Goal: Complete application form

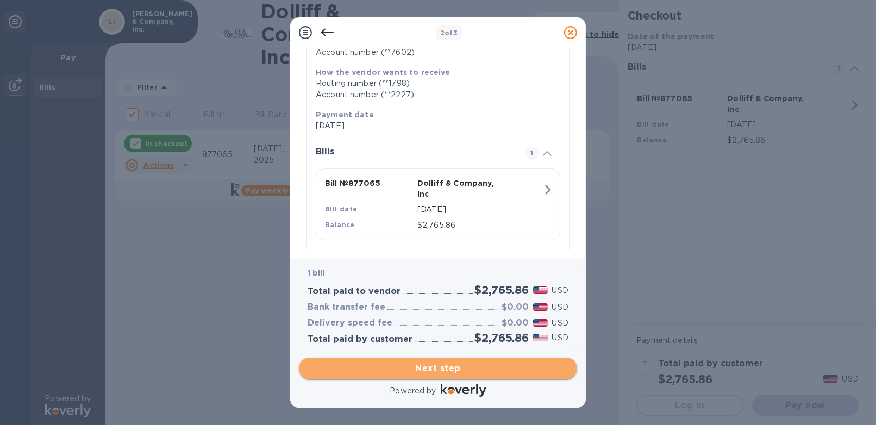
click at [435, 360] on button "Next step" at bounding box center [438, 368] width 278 height 22
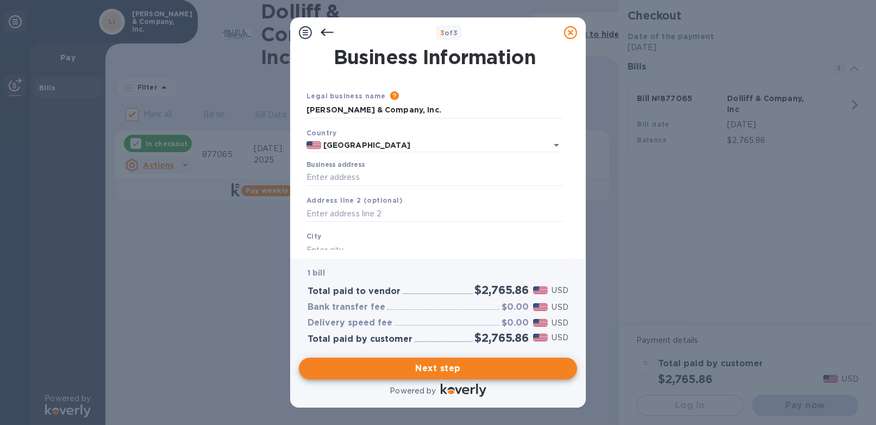
scroll to position [54, 0]
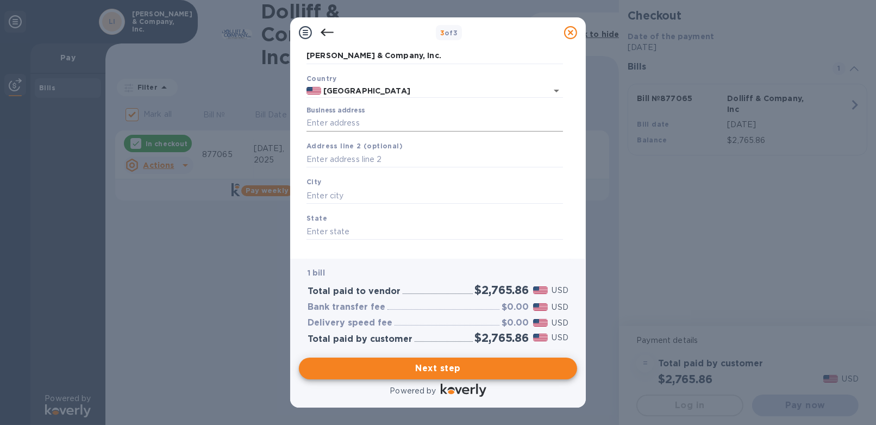
click at [341, 125] on input "Business address" at bounding box center [434, 123] width 256 height 16
type input "[STREET_ADDRESS]"
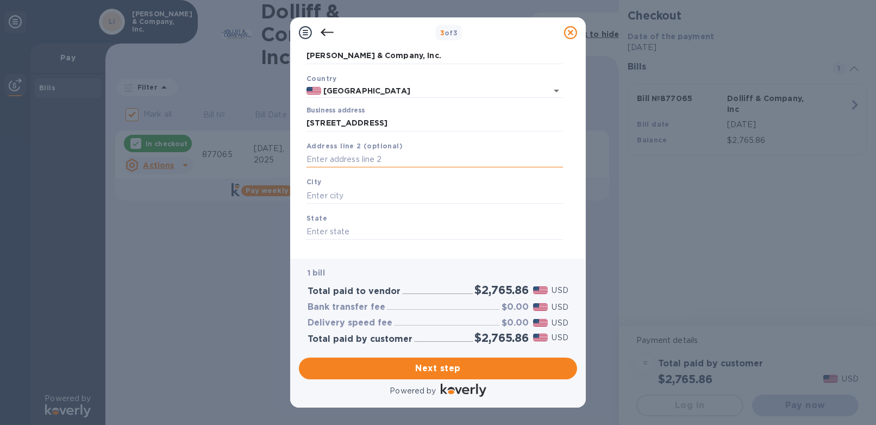
click at [361, 160] on input "text" at bounding box center [434, 160] width 256 height 16
click at [353, 183] on div "City" at bounding box center [434, 190] width 265 height 36
click at [353, 188] on input "text" at bounding box center [434, 195] width 256 height 16
type input "Ashland"
type input "NH"
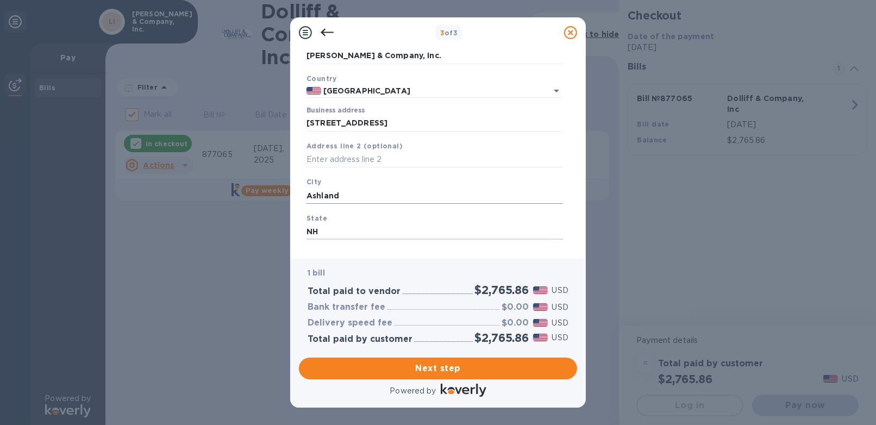
scroll to position [106, 0]
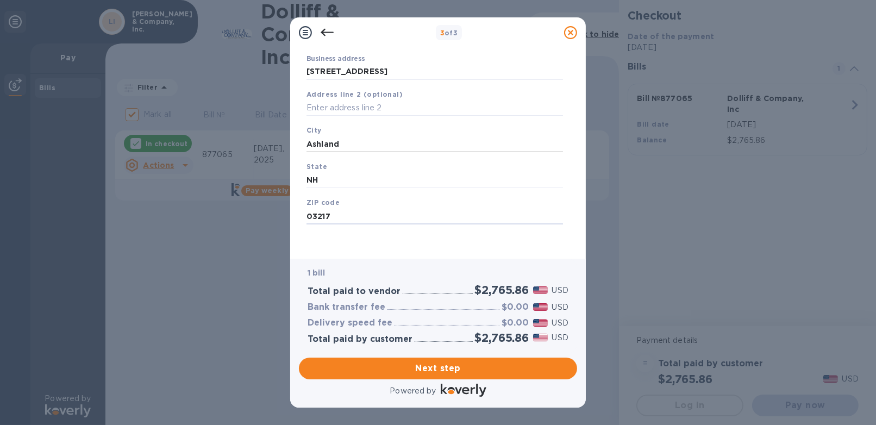
type input "03217"
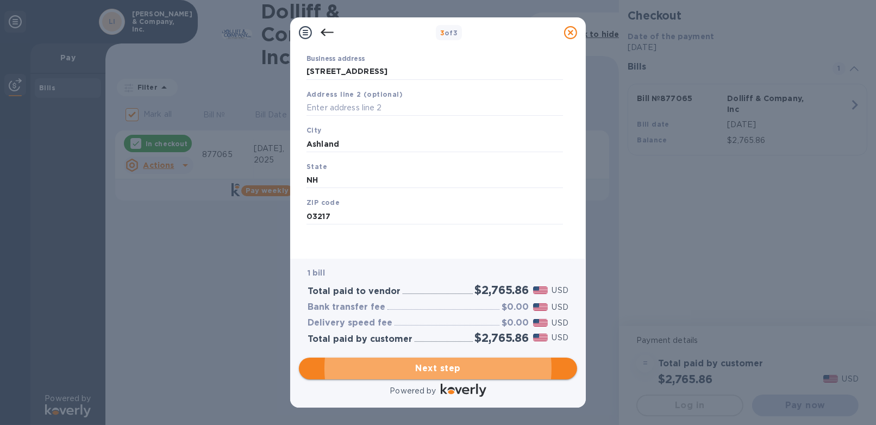
click at [412, 375] on button "Next step" at bounding box center [438, 368] width 278 height 22
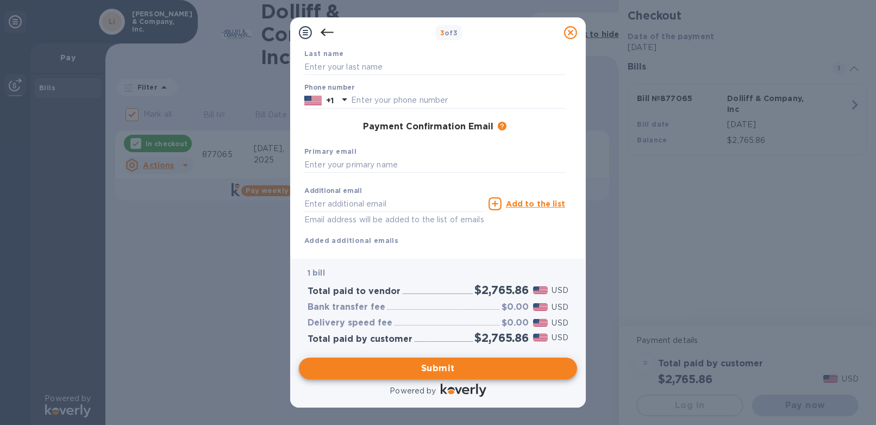
scroll to position [0, 0]
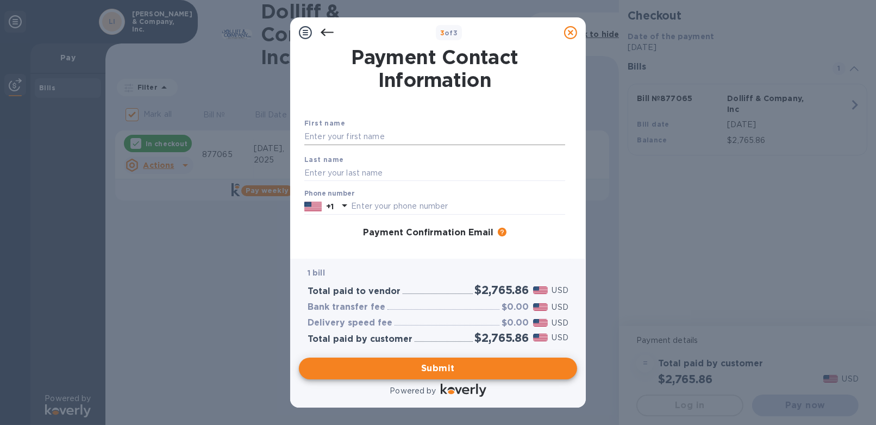
click at [362, 136] on input "text" at bounding box center [434, 137] width 261 height 16
type input "Joy"
type input "[PERSON_NAME]"
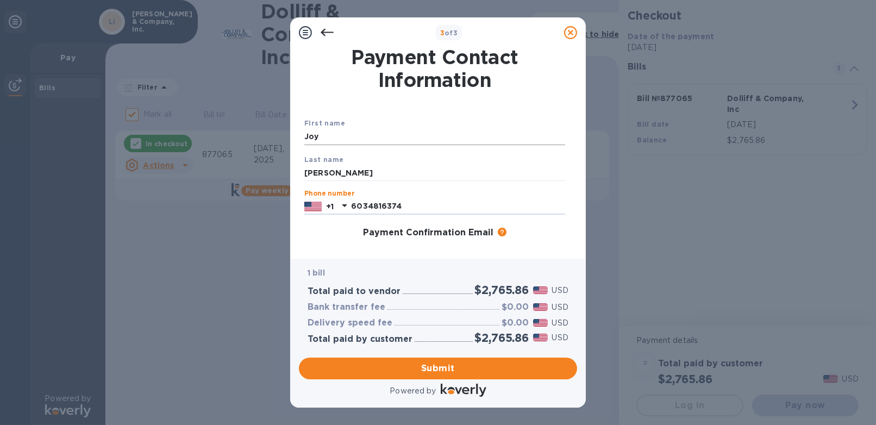
type input "6034816374"
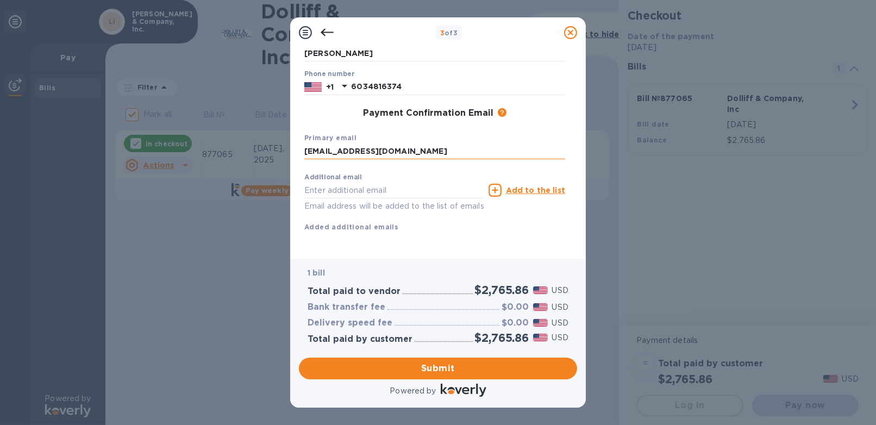
type input "[EMAIL_ADDRESS][DOMAIN_NAME]"
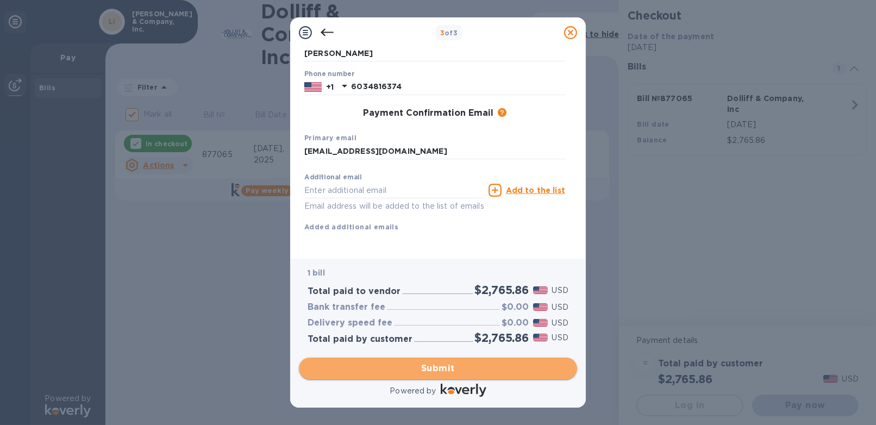
click at [436, 370] on span "Submit" at bounding box center [437, 368] width 261 height 13
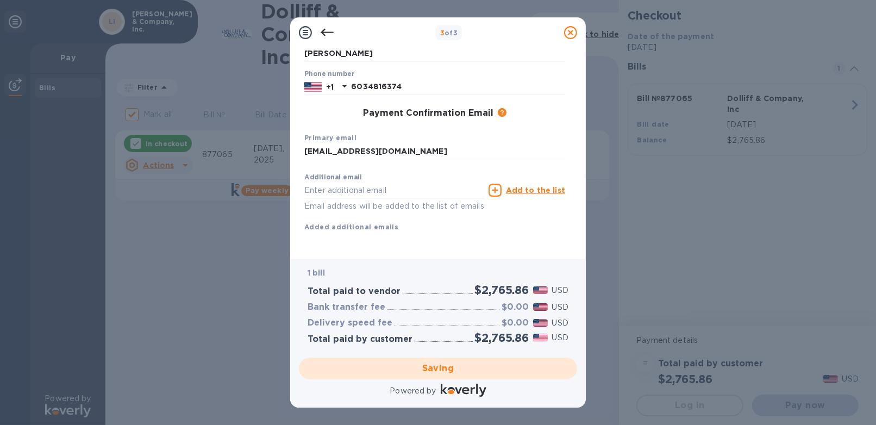
checkbox input "false"
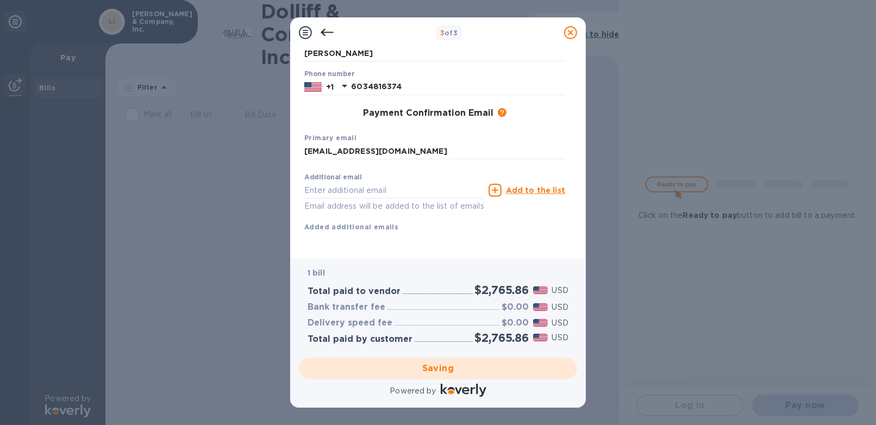
scroll to position [0, 0]
